Goal: Task Accomplishment & Management: Use online tool/utility

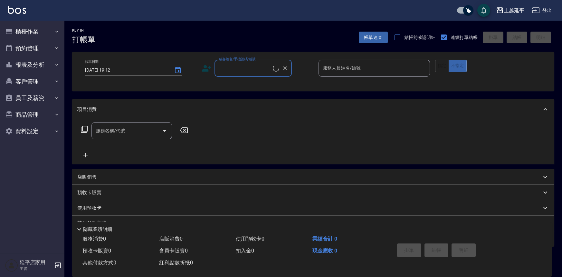
click at [31, 30] on button "櫃檯作業" at bounding box center [32, 31] width 59 height 17
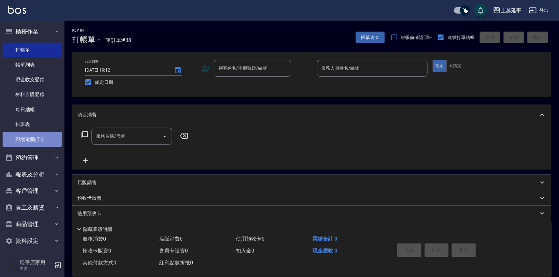
click at [32, 141] on link "現場電腦打卡" at bounding box center [32, 139] width 59 height 15
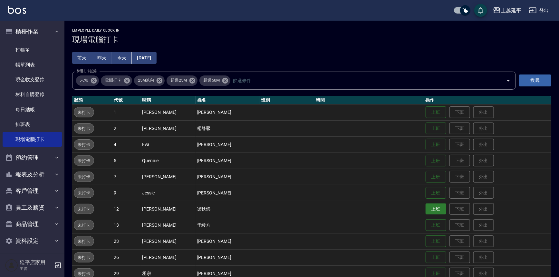
click at [426, 210] on button "上班" at bounding box center [435, 208] width 21 height 11
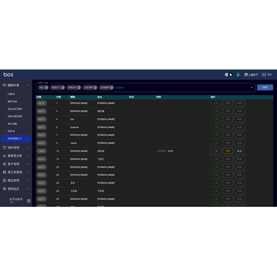
scroll to position [88, 0]
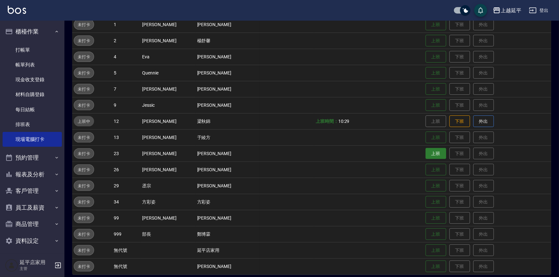
click at [428, 153] on button "上班" at bounding box center [435, 153] width 21 height 11
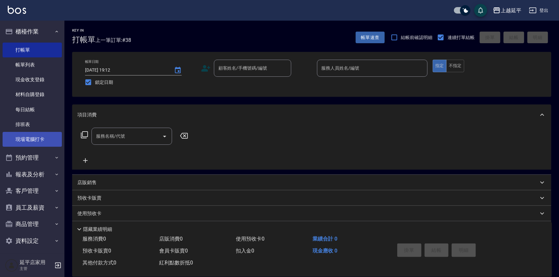
click at [42, 138] on link "現場電腦打卡" at bounding box center [32, 139] width 59 height 15
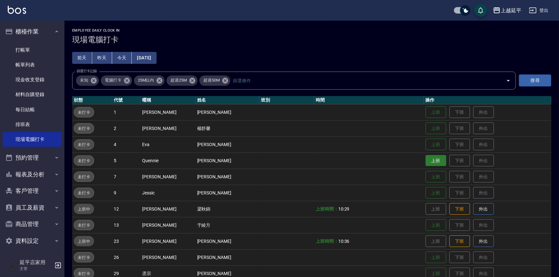
click at [425, 160] on button "上班" at bounding box center [435, 160] width 21 height 11
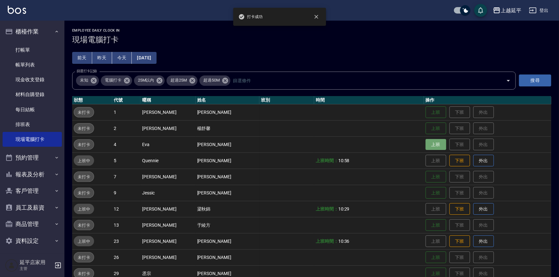
click at [429, 145] on button "上班" at bounding box center [435, 144] width 21 height 11
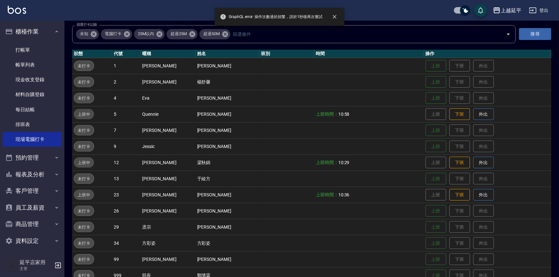
scroll to position [88, 0]
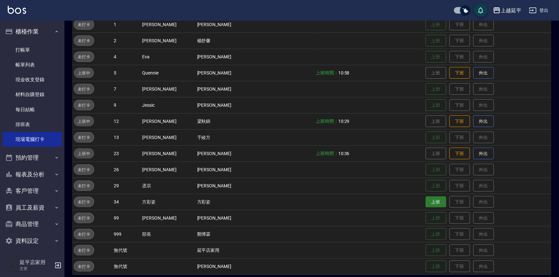
click at [425, 203] on button "上班" at bounding box center [435, 201] width 21 height 11
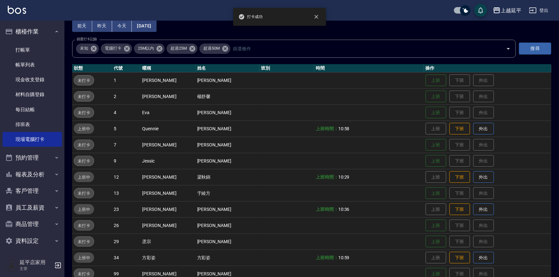
scroll to position [29, 0]
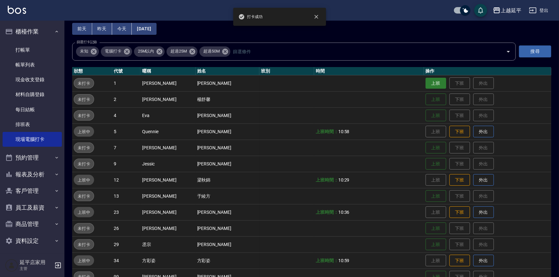
click at [429, 84] on button "上班" at bounding box center [435, 83] width 21 height 11
